Goal: Transaction & Acquisition: Purchase product/service

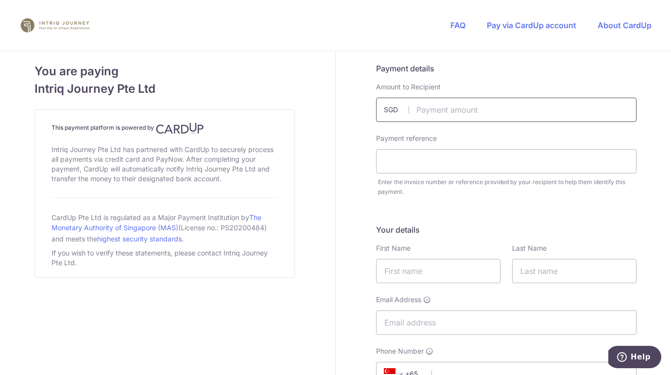
click at [445, 110] on input "text" at bounding box center [506, 110] width 261 height 24
type input "14880.00"
click at [407, 163] on input "text" at bounding box center [506, 161] width 261 height 24
click at [382, 161] on input "6323" at bounding box center [506, 161] width 261 height 24
type input "Inv 5298 Ref 6323"
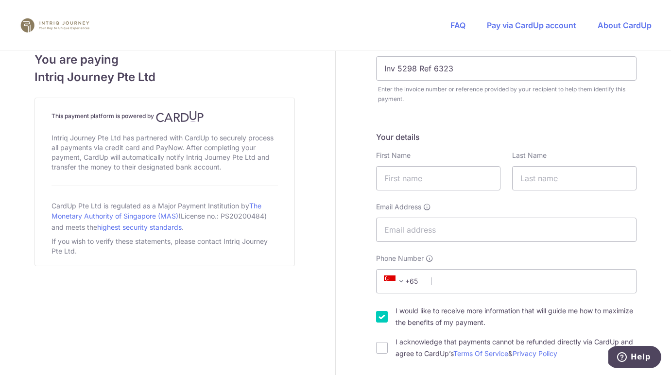
scroll to position [135, 0]
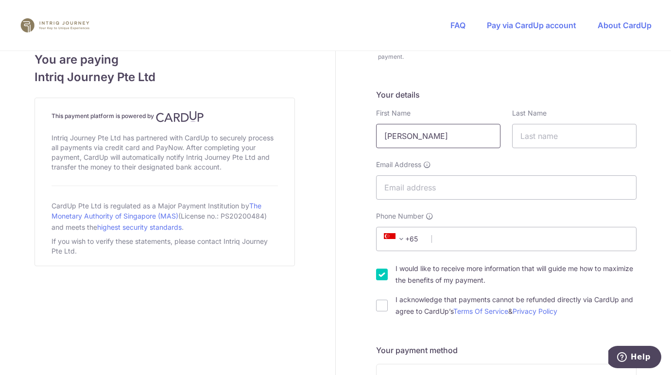
type input "[PERSON_NAME]"
type input "M"
click at [402, 188] on input "[EMAIL_ADDRESS][DOMAIN_NAME]" at bounding box center [506, 188] width 261 height 24
type input "[EMAIL_ADDRESS][DOMAIN_NAME]"
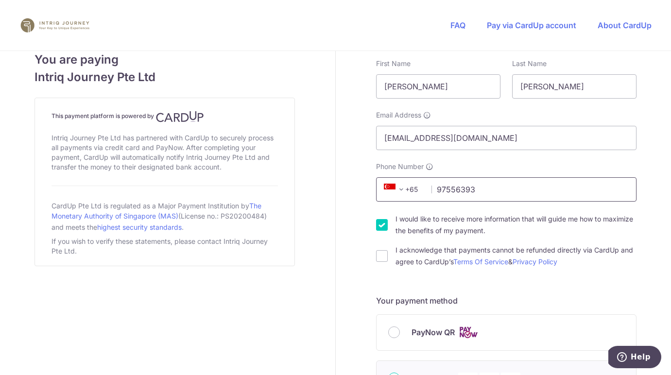
scroll to position [188, 0]
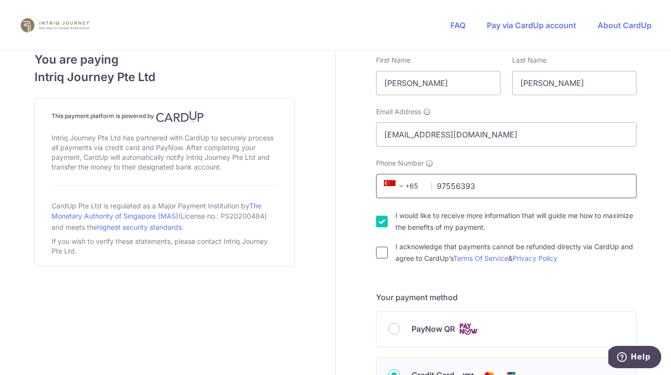
type input "97556393"
click at [379, 254] on input "I acknowledge that payments cannot be refunded directly via CardUp and agree to…" at bounding box center [382, 253] width 12 height 12
checkbox input "true"
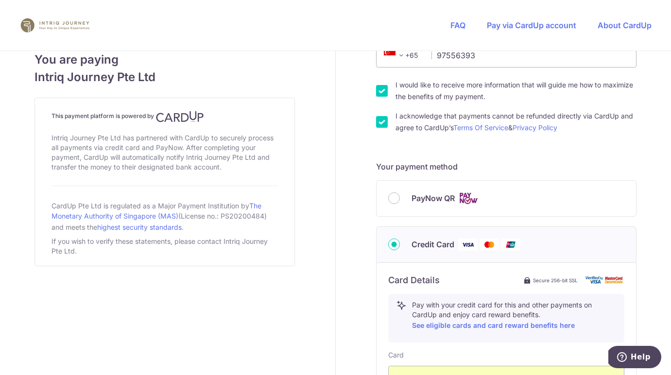
scroll to position [311, 0]
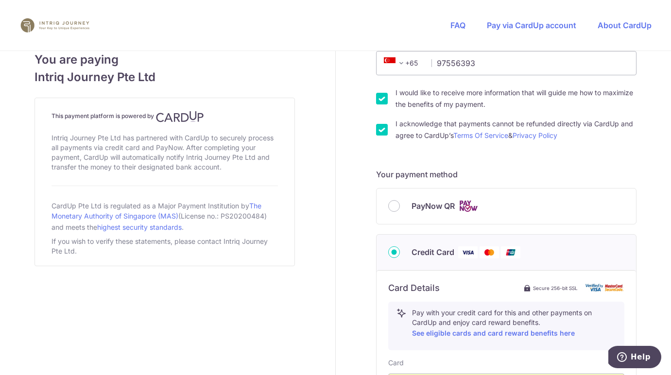
type input "279650"
click at [379, 96] on input "I would like to receive more information that will guide me how to maximize the…" at bounding box center [382, 99] width 12 height 12
checkbox input "false"
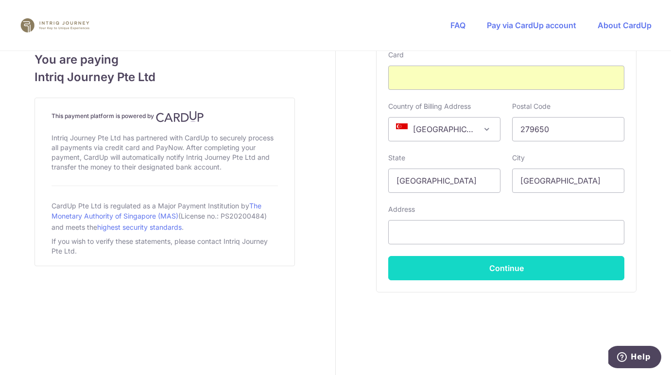
scroll to position [619, 0]
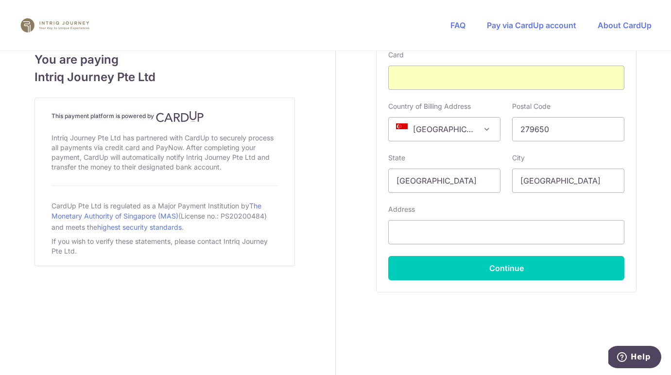
click at [502, 269] on button "Continue" at bounding box center [506, 268] width 236 height 24
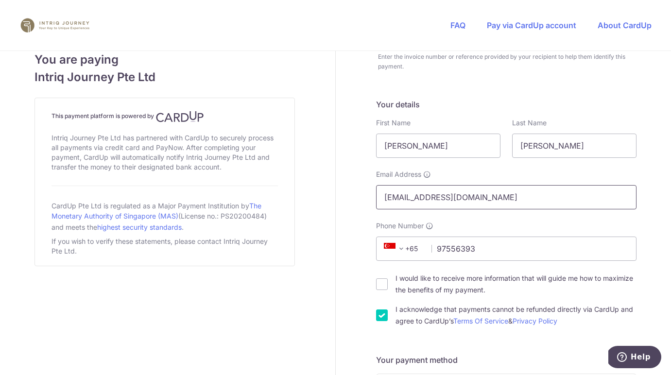
scroll to position [127, 0]
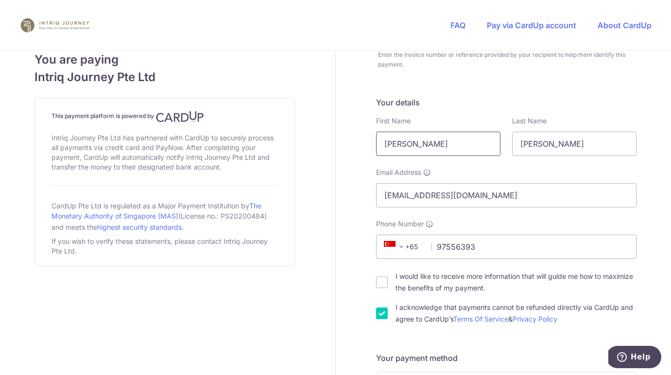
type input "[STREET_ADDRESS][PERSON_NAME]"
drag, startPoint x: 419, startPoint y: 141, endPoint x: 370, endPoint y: 142, distance: 49.1
click at [370, 141] on div "First Name [PERSON_NAME]" at bounding box center [438, 136] width 136 height 40
type input "Mark"
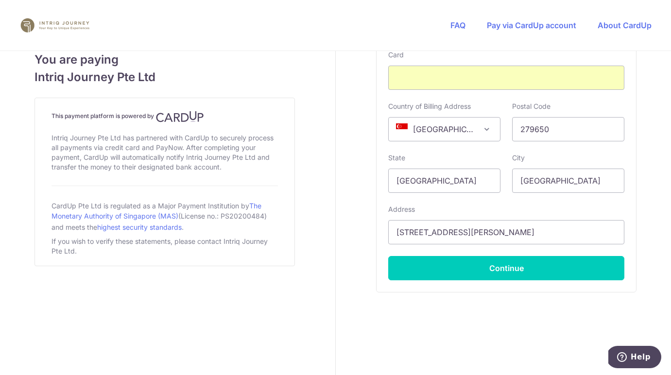
scroll to position [619, 0]
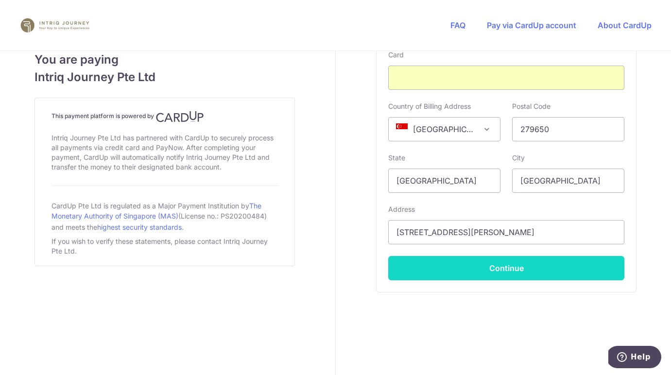
type input "[PERSON_NAME]"
click at [494, 264] on button "Continue" at bounding box center [506, 268] width 236 height 24
type input "**** 3330"
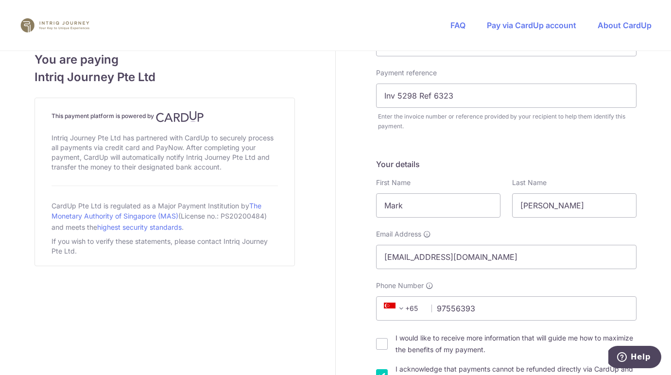
scroll to position [8, 0]
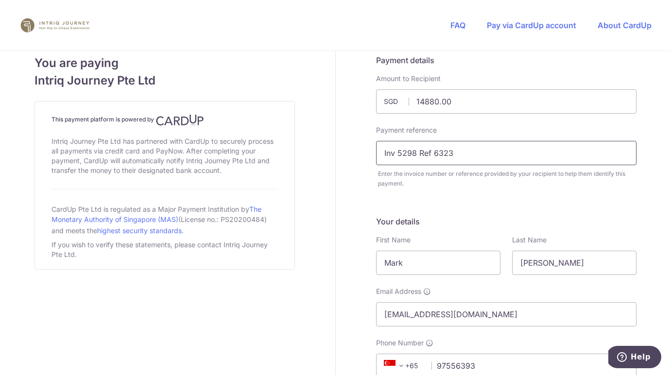
click at [484, 156] on input "Inv 5298 Ref 6323" at bounding box center [506, 153] width 261 height 24
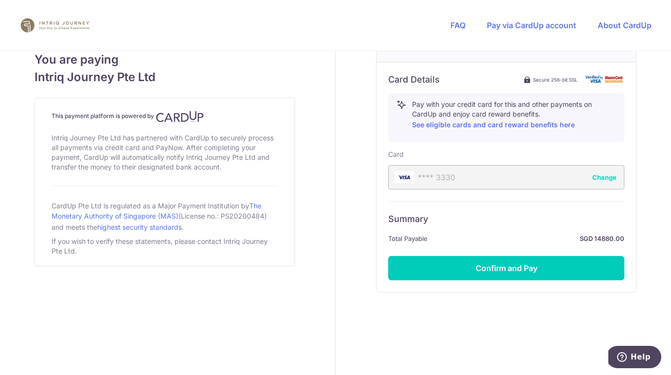
scroll to position [520, 0]
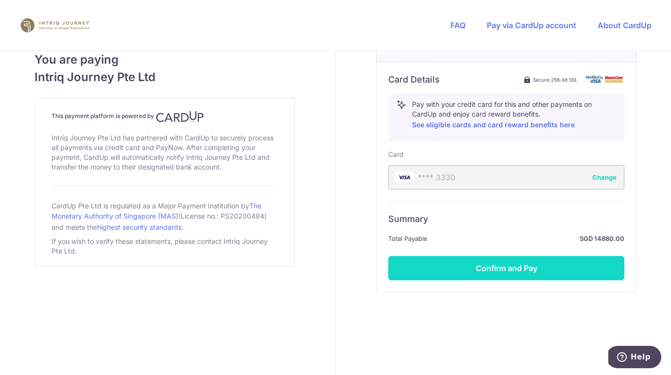
type input "Inv 5298 Ref 6323 Deposit"
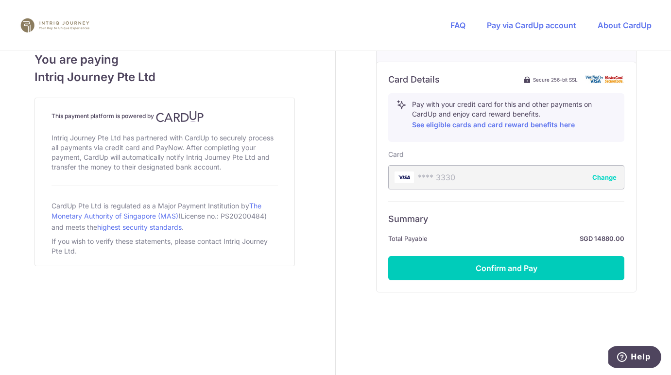
click at [510, 268] on button "Confirm and Pay" at bounding box center [506, 268] width 236 height 24
